Goal: Information Seeking & Learning: Compare options

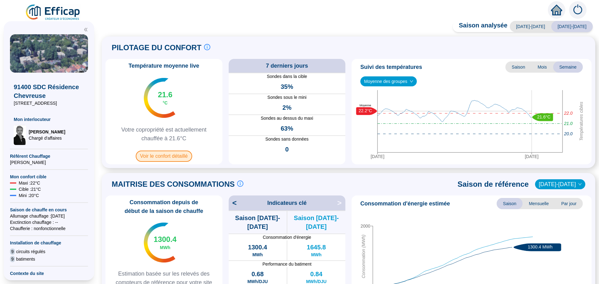
click at [166, 158] on span "Voir le confort détaillé" at bounding box center [164, 156] width 56 height 11
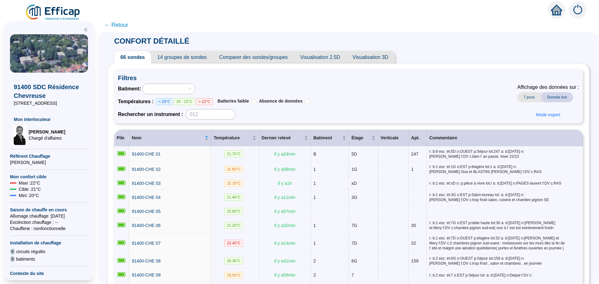
click at [282, 61] on span "Comparer des sondes/groupes" at bounding box center [253, 57] width 81 height 12
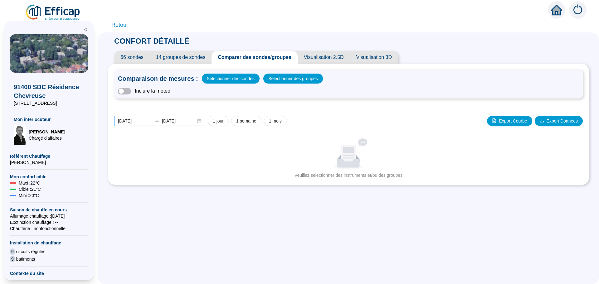
click at [201, 124] on div "[DATE] [DATE]" at bounding box center [159, 121] width 91 height 10
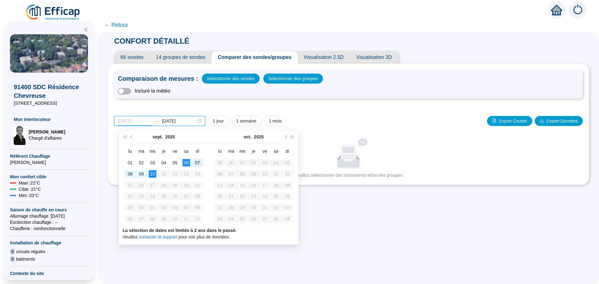
type input "[DATE]"
click at [197, 162] on div "07" at bounding box center [197, 162] width 7 height 7
type input "[DATE]"
click at [153, 174] on div "10" at bounding box center [152, 173] width 7 height 7
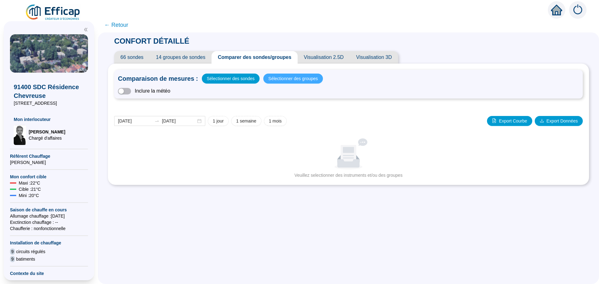
click at [292, 78] on span "Sélectionner des groupes" at bounding box center [293, 78] width 50 height 9
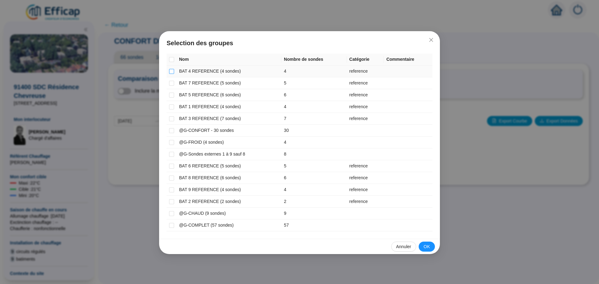
click at [174, 74] on input "checkbox" at bounding box center [171, 71] width 5 height 5
checkbox input "true"
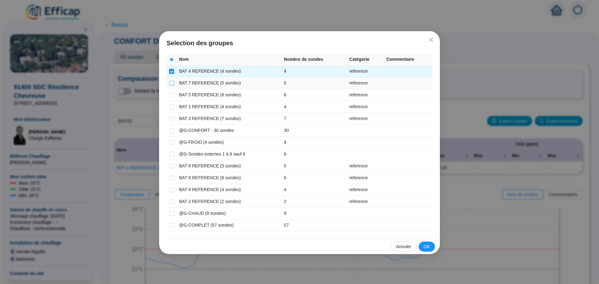
click at [171, 86] on input "checkbox" at bounding box center [171, 83] width 5 height 5
checkbox input "true"
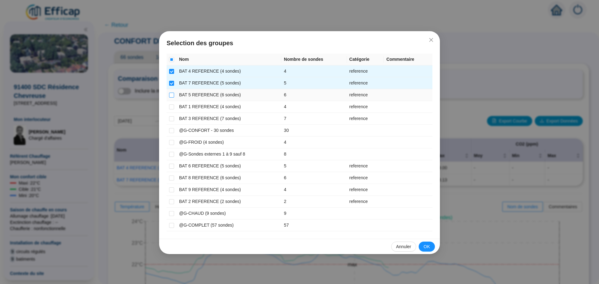
click at [171, 94] on input "checkbox" at bounding box center [171, 95] width 5 height 5
checkbox input "true"
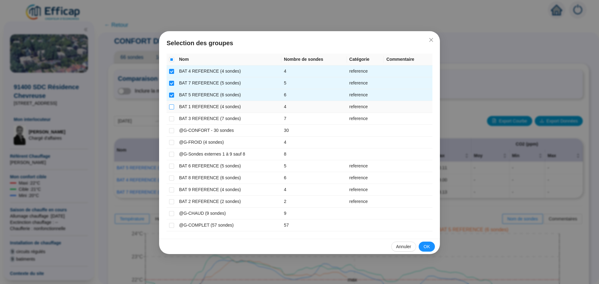
click at [172, 105] on input "checkbox" at bounding box center [171, 107] width 5 height 5
checkbox input "true"
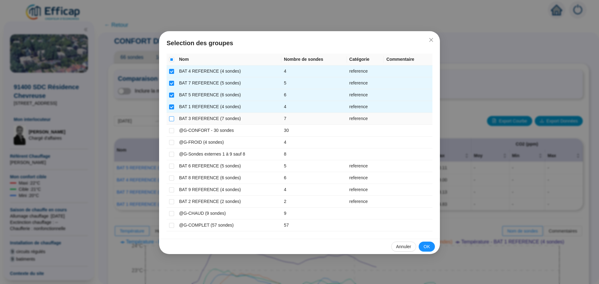
click at [173, 118] on input "checkbox" at bounding box center [171, 118] width 5 height 5
checkbox input "true"
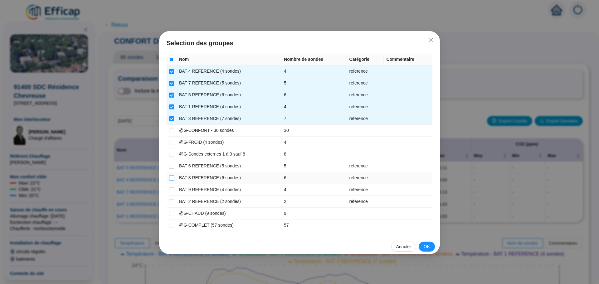
click at [171, 178] on input "checkbox" at bounding box center [171, 178] width 5 height 5
checkbox input "true"
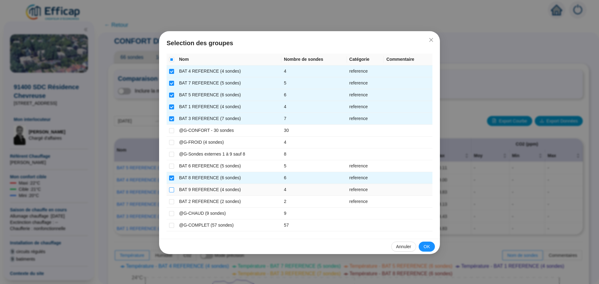
click at [171, 191] on input "checkbox" at bounding box center [171, 190] width 5 height 5
checkbox input "true"
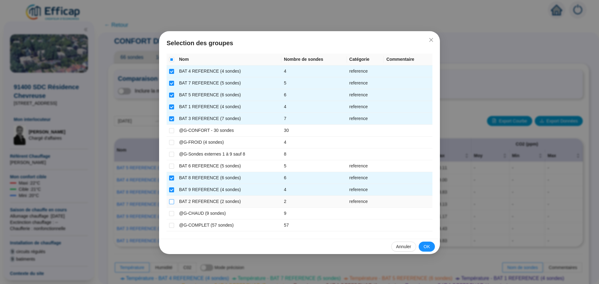
click at [172, 201] on input "checkbox" at bounding box center [171, 201] width 5 height 5
checkbox input "true"
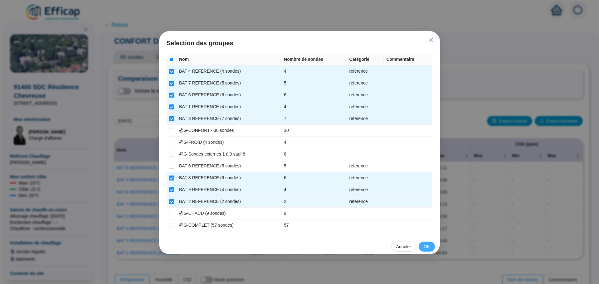
click at [427, 247] on span "OK" at bounding box center [427, 247] width 6 height 7
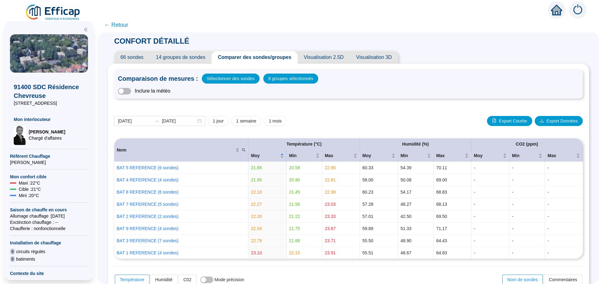
click at [257, 55] on span "Comparer des sondes/groupes" at bounding box center [255, 57] width 86 height 12
click at [285, 80] on span "8 groupes sélectionnés" at bounding box center [290, 78] width 45 height 9
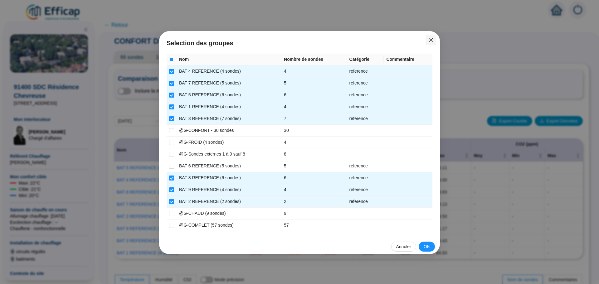
drag, startPoint x: 431, startPoint y: 41, endPoint x: 415, endPoint y: 50, distance: 18.6
click at [431, 41] on icon "close" at bounding box center [431, 39] width 5 height 5
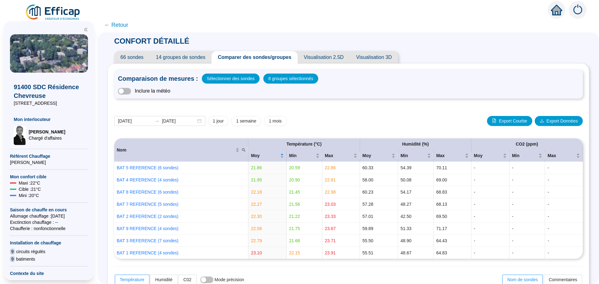
click at [124, 27] on span "← Retour" at bounding box center [116, 25] width 24 height 9
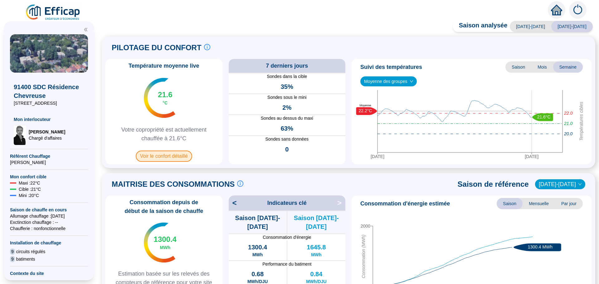
click at [176, 157] on span "Voir le confort détaillé" at bounding box center [164, 156] width 56 height 11
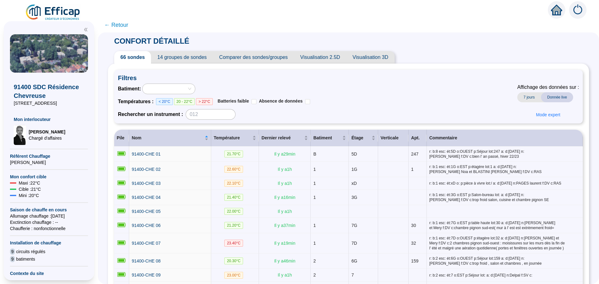
click at [271, 61] on span "Comparer des sondes/groupes" at bounding box center [253, 57] width 81 height 12
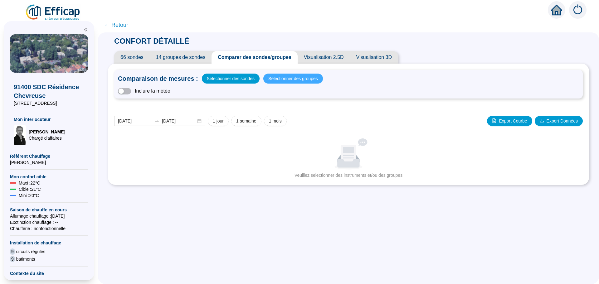
click at [277, 78] on span "Sélectionner des groupes" at bounding box center [293, 78] width 50 height 9
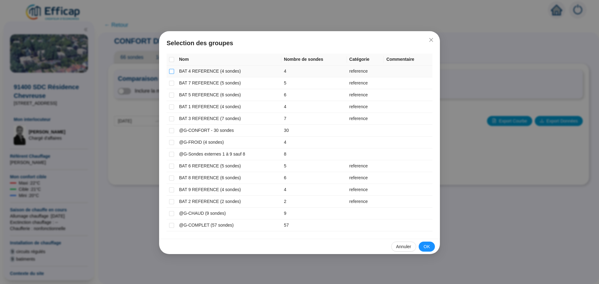
click at [171, 72] on input "checkbox" at bounding box center [171, 71] width 5 height 5
checkbox input "true"
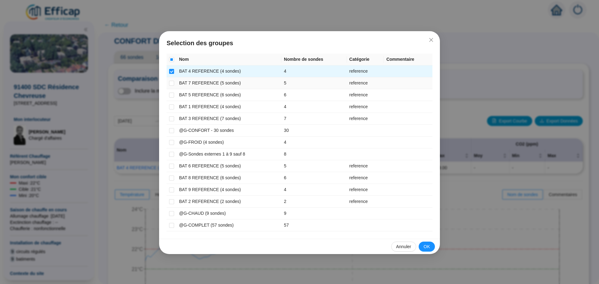
drag, startPoint x: 173, startPoint y: 83, endPoint x: 167, endPoint y: 96, distance: 14.1
click at [173, 84] on input "checkbox" at bounding box center [171, 83] width 5 height 5
checkbox input "true"
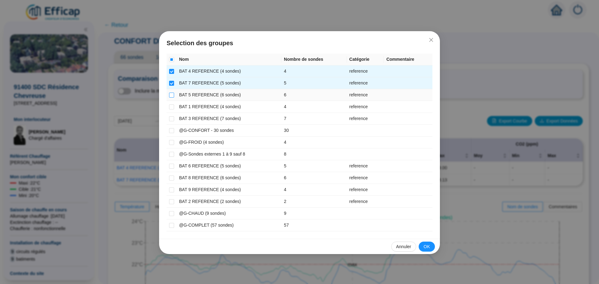
click at [170, 95] on input "checkbox" at bounding box center [171, 95] width 5 height 5
checkbox input "true"
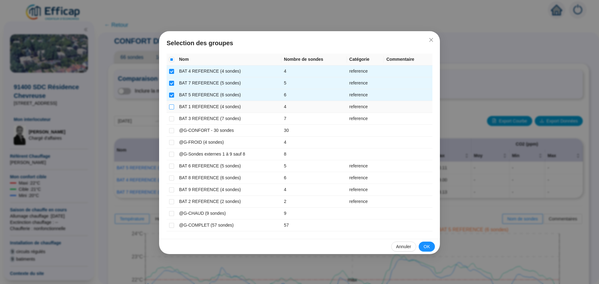
click at [172, 106] on input "checkbox" at bounding box center [171, 107] width 5 height 5
checkbox input "true"
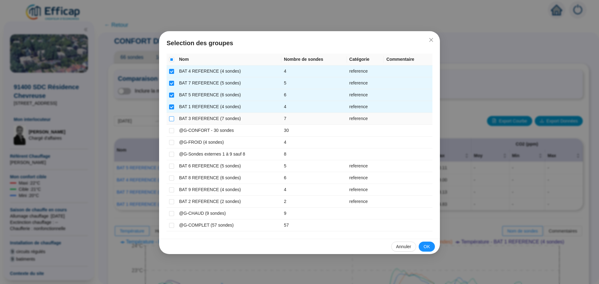
click at [171, 119] on input "checkbox" at bounding box center [171, 118] width 5 height 5
checkbox input "true"
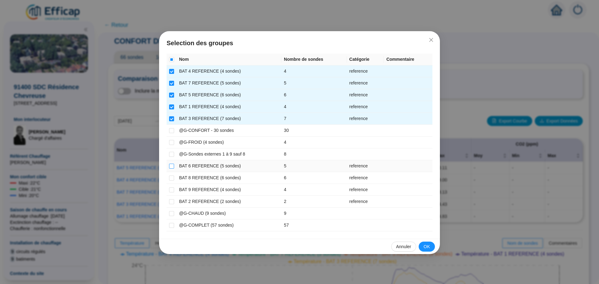
click at [171, 165] on input "checkbox" at bounding box center [171, 166] width 5 height 5
checkbox input "true"
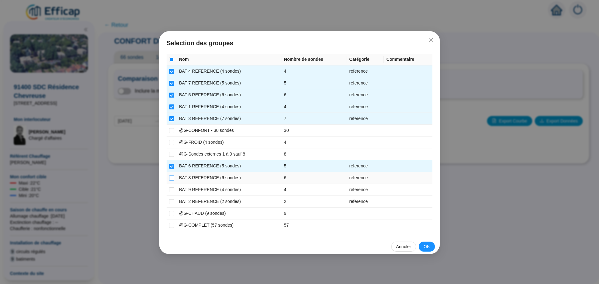
click at [173, 178] on input "checkbox" at bounding box center [171, 178] width 5 height 5
checkbox input "true"
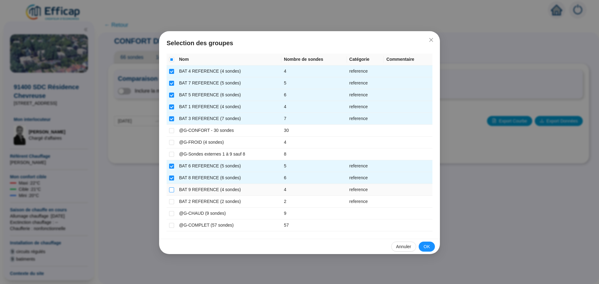
click at [170, 190] on input "checkbox" at bounding box center [171, 190] width 5 height 5
checkbox input "true"
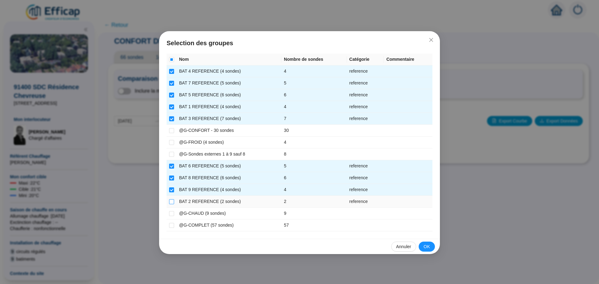
click at [171, 203] on input "checkbox" at bounding box center [171, 201] width 5 height 5
checkbox input "true"
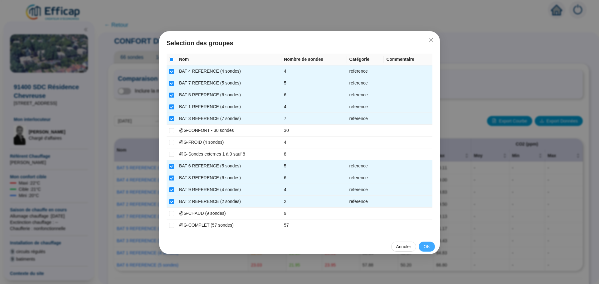
click at [429, 248] on span "OK" at bounding box center [427, 247] width 6 height 7
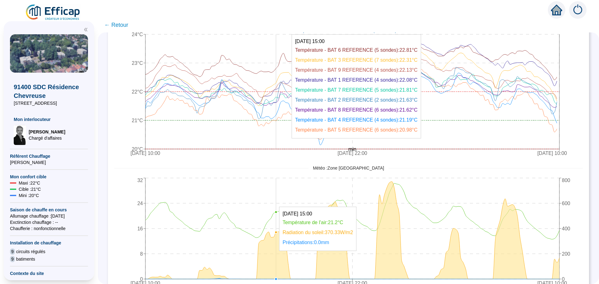
scroll to position [250, 0]
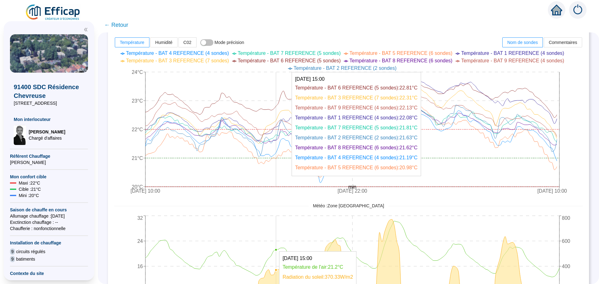
drag, startPoint x: 171, startPoint y: 147, endPoint x: 280, endPoint y: 82, distance: 127.0
click at [280, 82] on icon "[DATE] 10:00 [DATE] 22:00 [DATE] 10:00 20°C 21°C 22°C 23°C 24°C min max" at bounding box center [343, 123] width 459 height 150
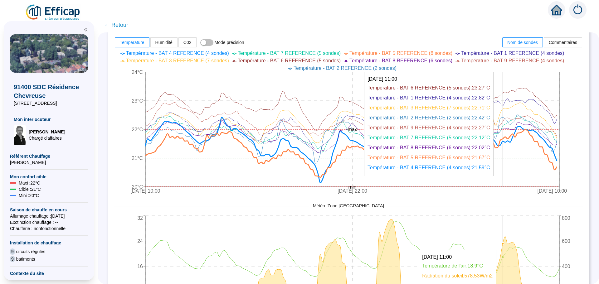
drag, startPoint x: 502, startPoint y: 81, endPoint x: 515, endPoint y: 81, distance: 13.7
click at [514, 81] on icon "[DATE] 10:00 [DATE] 22:00 [DATE] 10:00 20°C 21°C 22°C 23°C 24°C min max" at bounding box center [343, 123] width 459 height 150
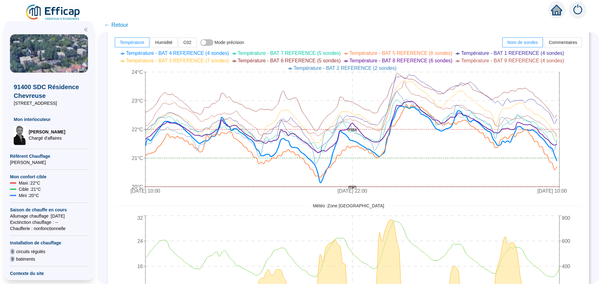
click at [124, 25] on span "← Retour" at bounding box center [116, 25] width 24 height 9
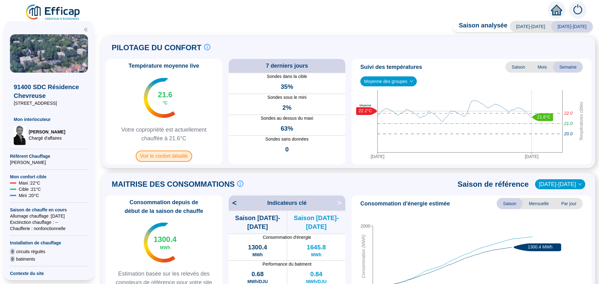
click at [155, 158] on span "Voir le confort détaillé" at bounding box center [164, 156] width 56 height 11
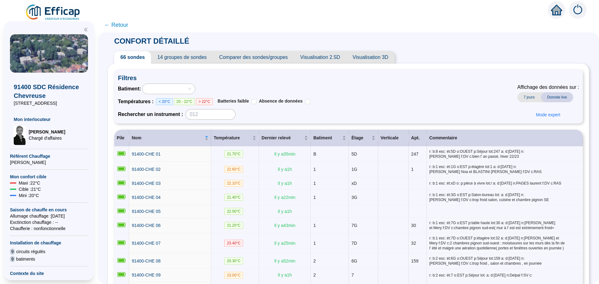
click at [255, 59] on span "Comparer des sondes/groupes" at bounding box center [253, 57] width 81 height 12
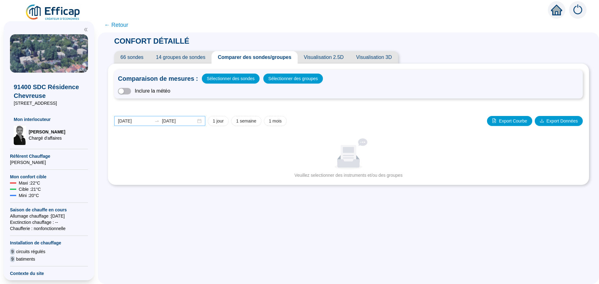
click at [202, 122] on div "[DATE] [DATE]" at bounding box center [159, 121] width 91 height 10
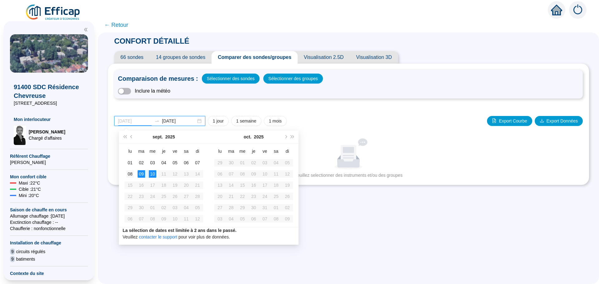
type input "[DATE]"
click at [128, 173] on div "08" at bounding box center [129, 173] width 7 height 7
type input "[DATE]"
click at [152, 173] on div "10" at bounding box center [152, 173] width 7 height 7
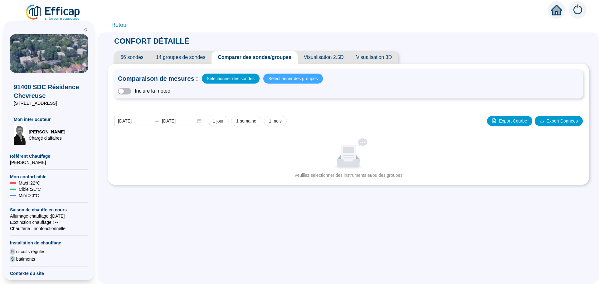
click at [277, 80] on span "Sélectionner des groupes" at bounding box center [293, 78] width 50 height 9
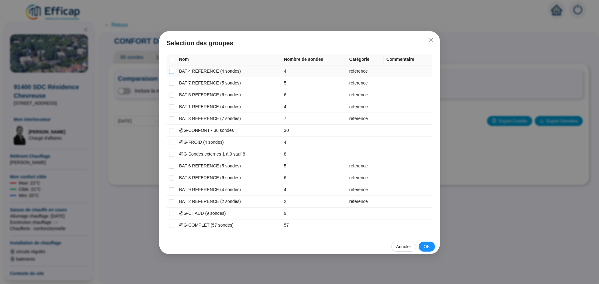
click at [172, 72] on input "checkbox" at bounding box center [171, 71] width 5 height 5
checkbox input "true"
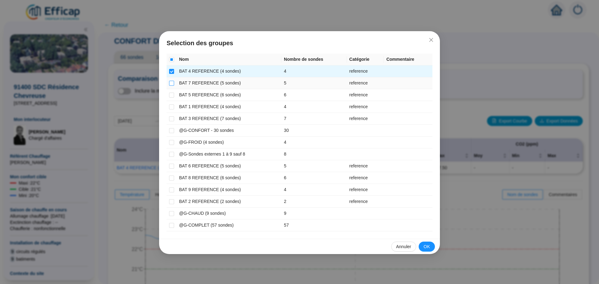
click at [172, 82] on input "checkbox" at bounding box center [171, 83] width 5 height 5
checkbox input "true"
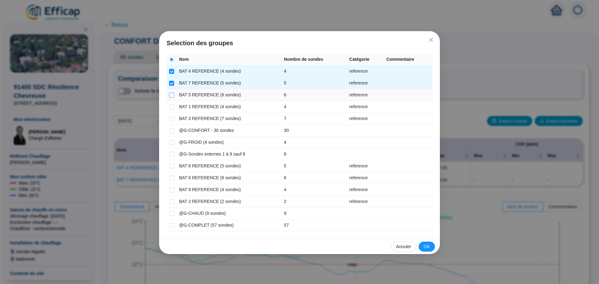
click at [171, 97] on input "checkbox" at bounding box center [171, 95] width 5 height 5
checkbox input "true"
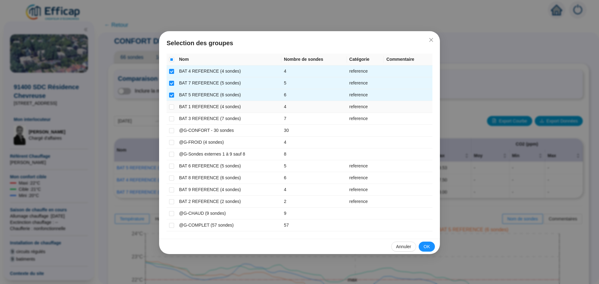
drag, startPoint x: 170, startPoint y: 105, endPoint x: 171, endPoint y: 111, distance: 6.4
click at [170, 105] on input "checkbox" at bounding box center [171, 107] width 5 height 5
checkbox input "true"
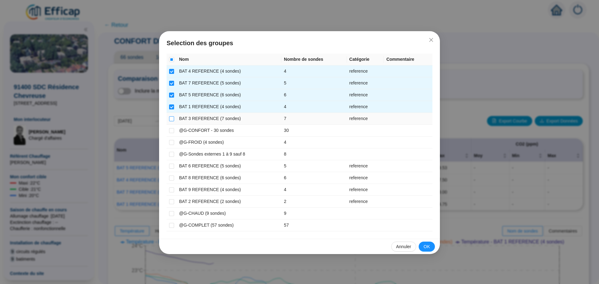
click at [172, 116] on input "checkbox" at bounding box center [171, 118] width 5 height 5
checkbox input "true"
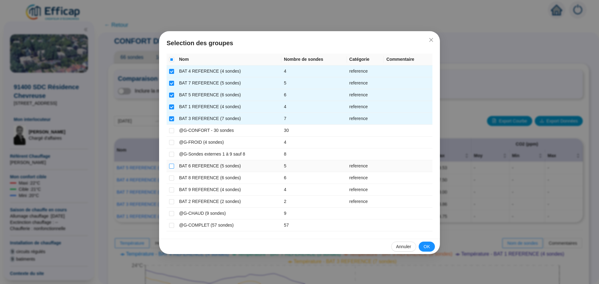
click at [171, 167] on input "checkbox" at bounding box center [171, 166] width 5 height 5
checkbox input "true"
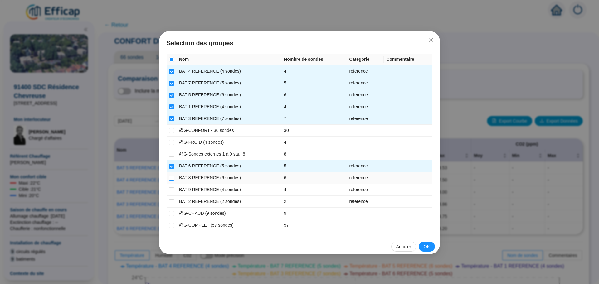
click at [172, 179] on input "checkbox" at bounding box center [171, 178] width 5 height 5
checkbox input "true"
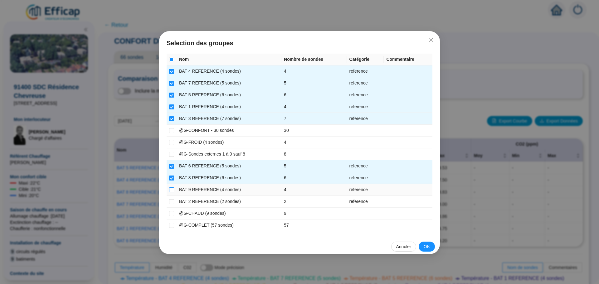
click at [170, 191] on input "checkbox" at bounding box center [171, 190] width 5 height 5
checkbox input "true"
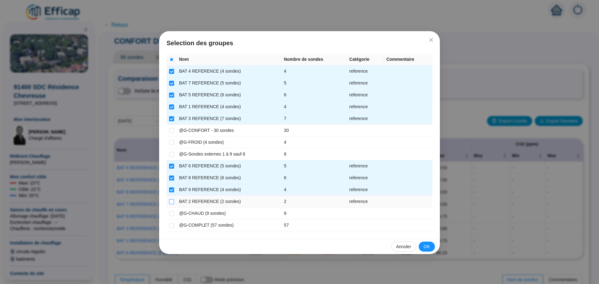
click at [172, 202] on input "checkbox" at bounding box center [171, 201] width 5 height 5
checkbox input "true"
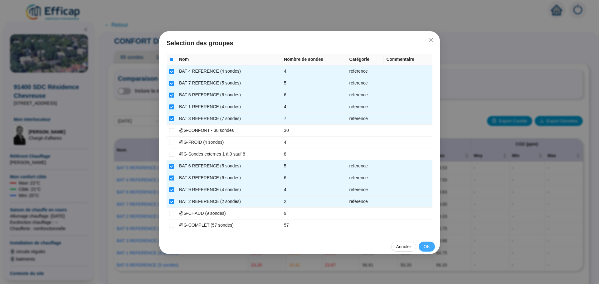
click at [428, 248] on span "OK" at bounding box center [427, 247] width 6 height 7
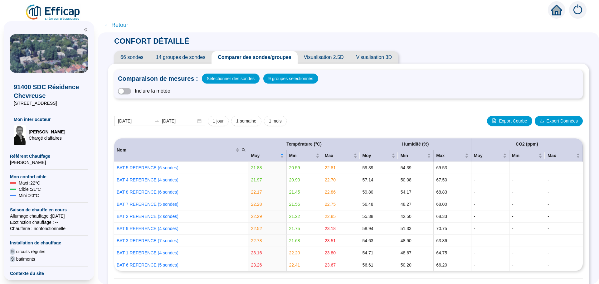
click at [125, 24] on span "← Retour" at bounding box center [116, 25] width 24 height 9
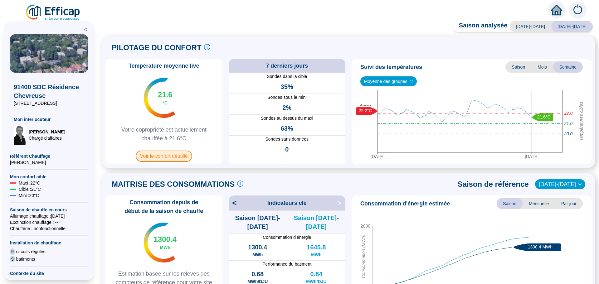
click at [168, 158] on span "Voir le confort détaillé" at bounding box center [164, 156] width 56 height 11
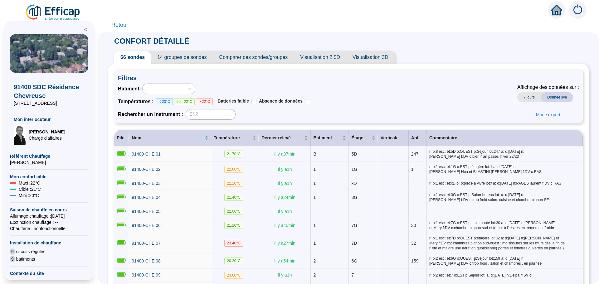
click at [254, 59] on span "Comparer des sondes/groupes" at bounding box center [253, 57] width 81 height 12
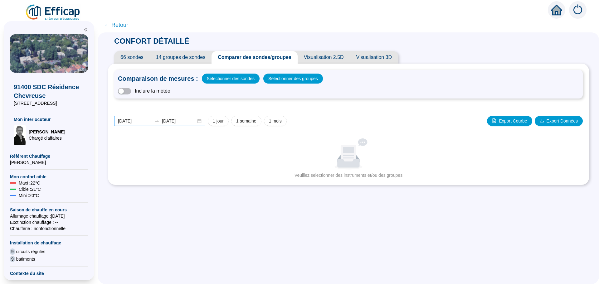
click at [204, 123] on div "[DATE] [DATE]" at bounding box center [159, 121] width 91 height 10
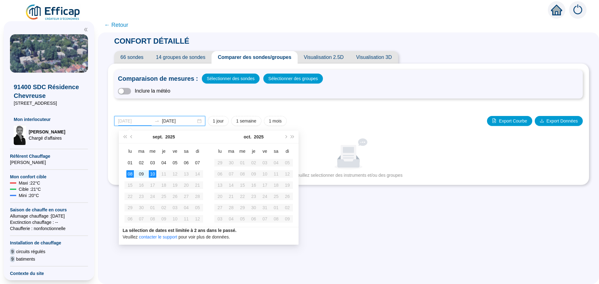
type input "[DATE]"
click at [130, 174] on div "08" at bounding box center [129, 173] width 7 height 7
type input "[DATE]"
click at [151, 175] on div "10" at bounding box center [152, 173] width 7 height 7
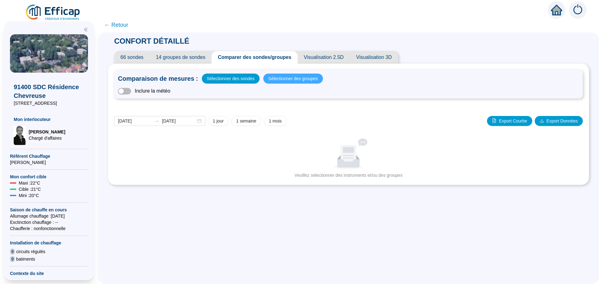
click at [280, 79] on span "Sélectionner des groupes" at bounding box center [293, 78] width 50 height 9
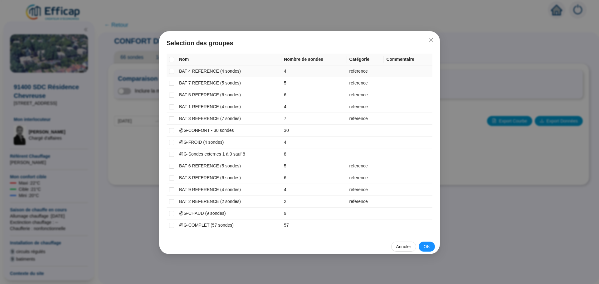
drag, startPoint x: 170, startPoint y: 70, endPoint x: 170, endPoint y: 76, distance: 6.3
click at [170, 71] on input "checkbox" at bounding box center [171, 71] width 5 height 5
checkbox input "true"
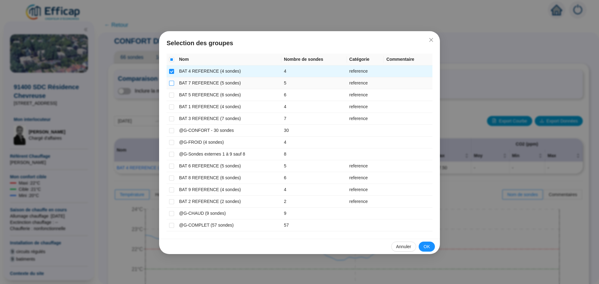
click at [170, 83] on input "checkbox" at bounding box center [171, 83] width 5 height 5
checkbox input "true"
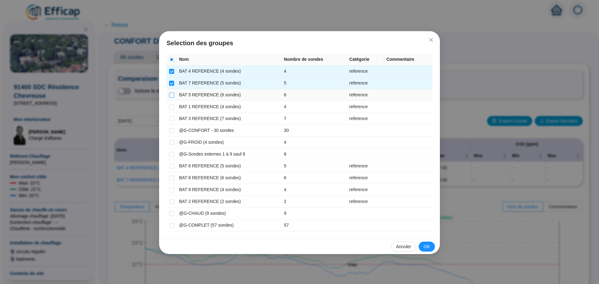
click at [170, 96] on input "checkbox" at bounding box center [171, 95] width 5 height 5
checkbox input "true"
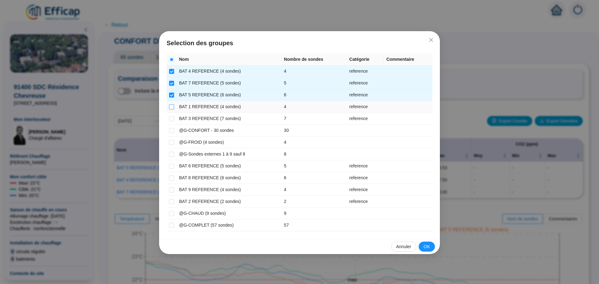
click at [171, 106] on input "checkbox" at bounding box center [171, 107] width 5 height 5
checkbox input "true"
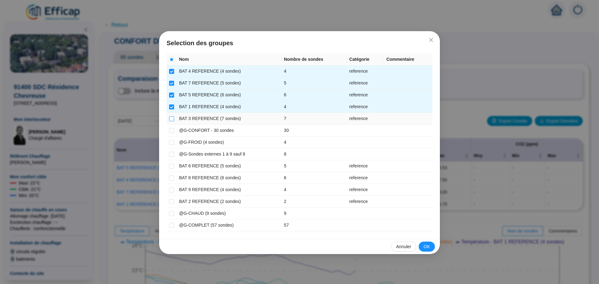
click at [169, 120] on input "checkbox" at bounding box center [171, 118] width 5 height 5
checkbox input "true"
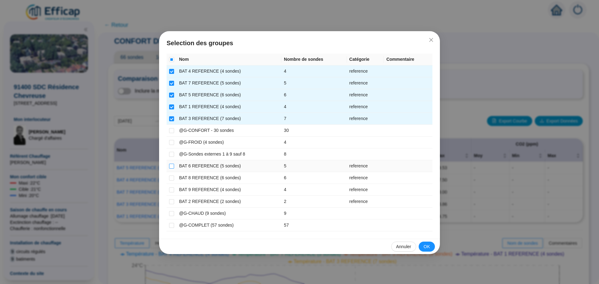
click at [171, 167] on input "checkbox" at bounding box center [171, 166] width 5 height 5
checkbox input "true"
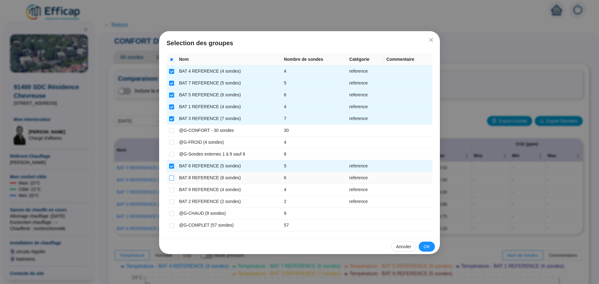
click at [171, 178] on input "checkbox" at bounding box center [171, 178] width 5 height 5
checkbox input "true"
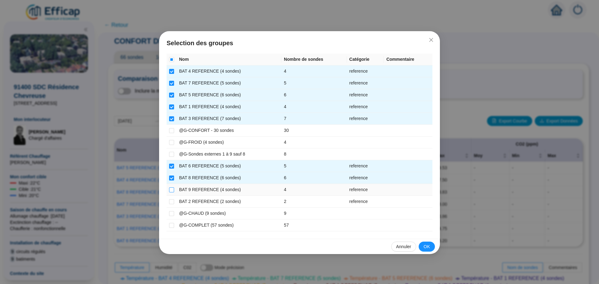
click at [170, 190] on input "checkbox" at bounding box center [171, 190] width 5 height 5
checkbox input "true"
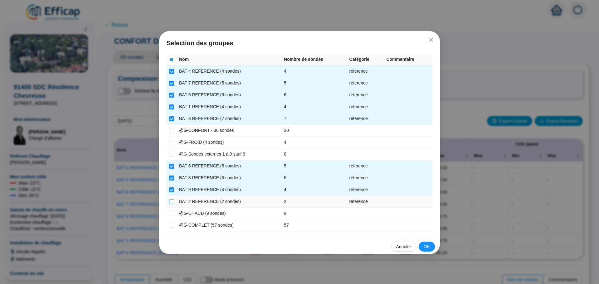
click at [172, 203] on input "checkbox" at bounding box center [171, 201] width 5 height 5
checkbox input "true"
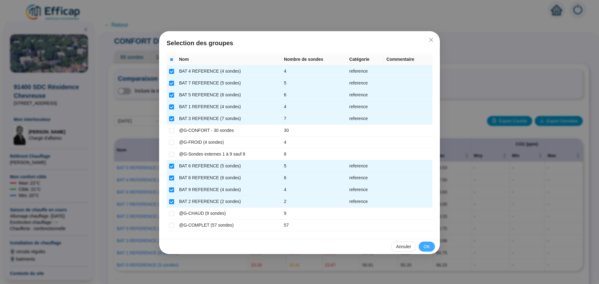
click at [429, 247] on span "OK" at bounding box center [427, 247] width 6 height 7
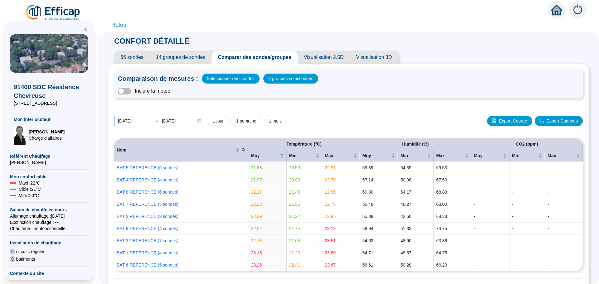
click at [202, 121] on div "[DATE] [DATE]" at bounding box center [159, 121] width 91 height 10
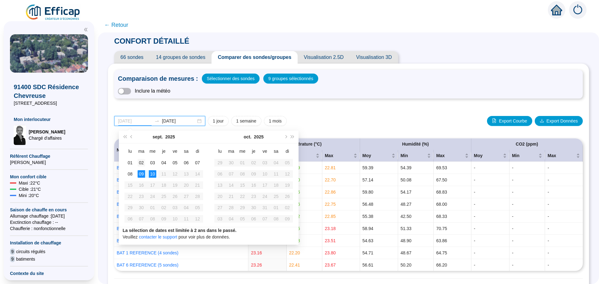
type input "[DATE]"
click at [142, 162] on div "02" at bounding box center [141, 162] width 7 height 7
type input "[DATE]"
click at [153, 174] on div "10" at bounding box center [152, 173] width 7 height 7
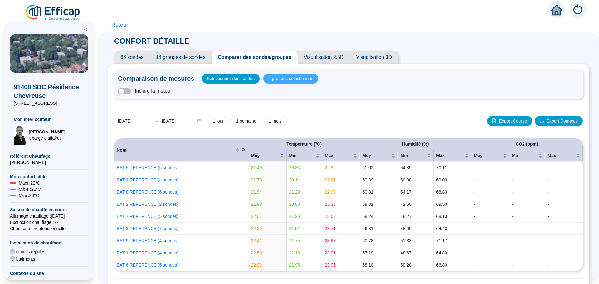
click at [283, 78] on span "9 groupes sélectionnés" at bounding box center [290, 78] width 45 height 9
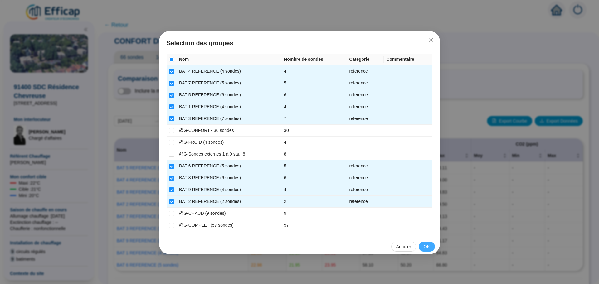
click at [424, 246] on button "OK" at bounding box center [427, 247] width 16 height 10
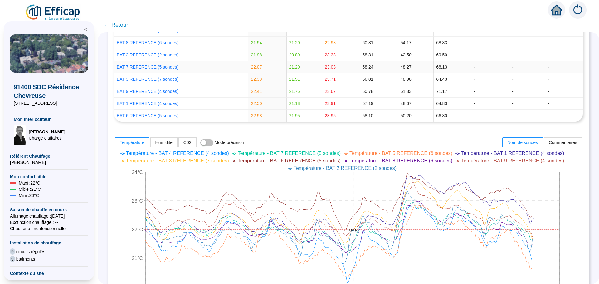
scroll to position [187, 0]
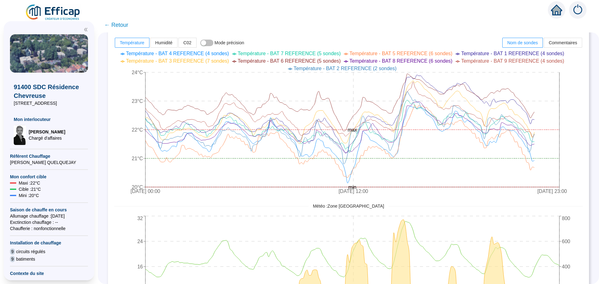
scroll to position [250, 0]
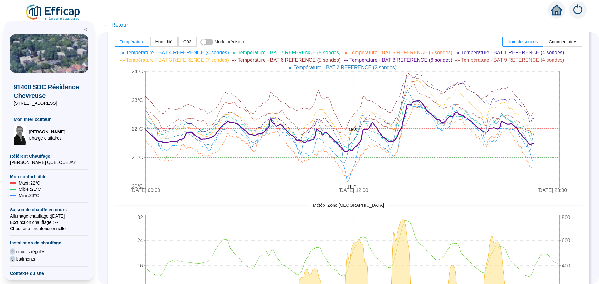
click at [132, 264] on icon "2 sept. 2025 00:00 6 sept. 2025 12:00 10 sept. 2025 23:00 0 8 16 24 32 0 200 40…" at bounding box center [343, 276] width 459 height 125
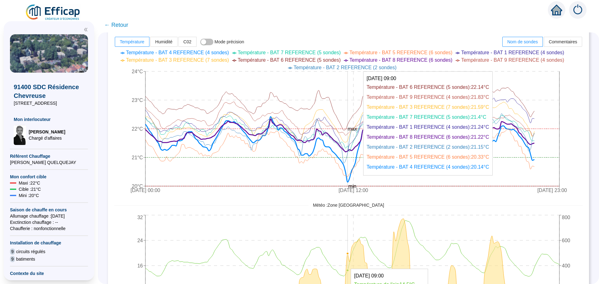
drag, startPoint x: 353, startPoint y: 181, endPoint x: 537, endPoint y: 159, distance: 184.8
click at [535, 159] on icon at bounding box center [339, 143] width 389 height 77
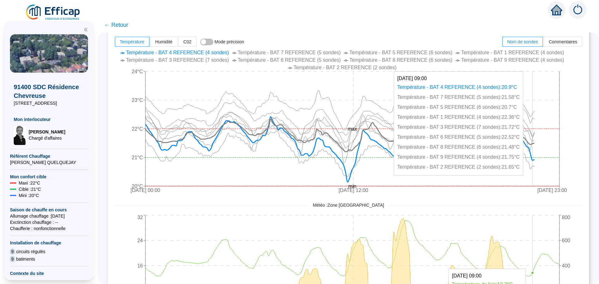
drag, startPoint x: 537, startPoint y: 159, endPoint x: 507, endPoint y: 160, distance: 29.0
